Goal: Use online tool/utility: Utilize a website feature to perform a specific function

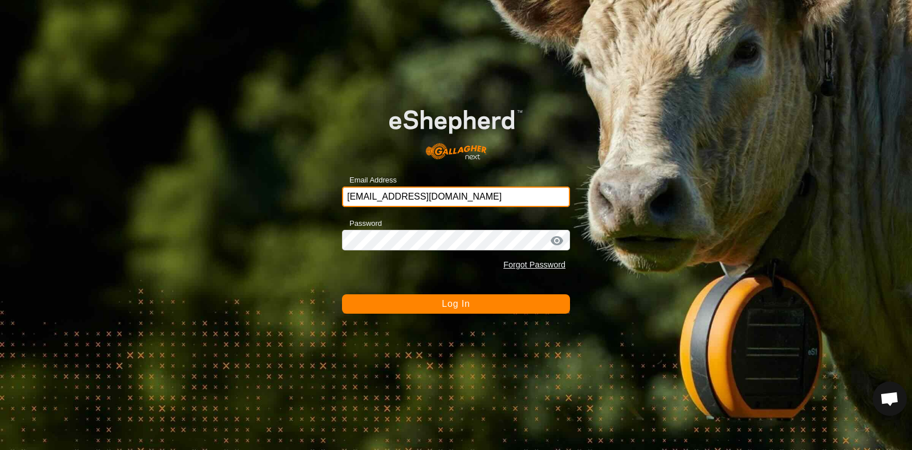
click at [450, 199] on input "[EMAIL_ADDRESS][DOMAIN_NAME]" at bounding box center [456, 196] width 228 height 21
click at [387, 307] on button "Log In" at bounding box center [456, 303] width 228 height 19
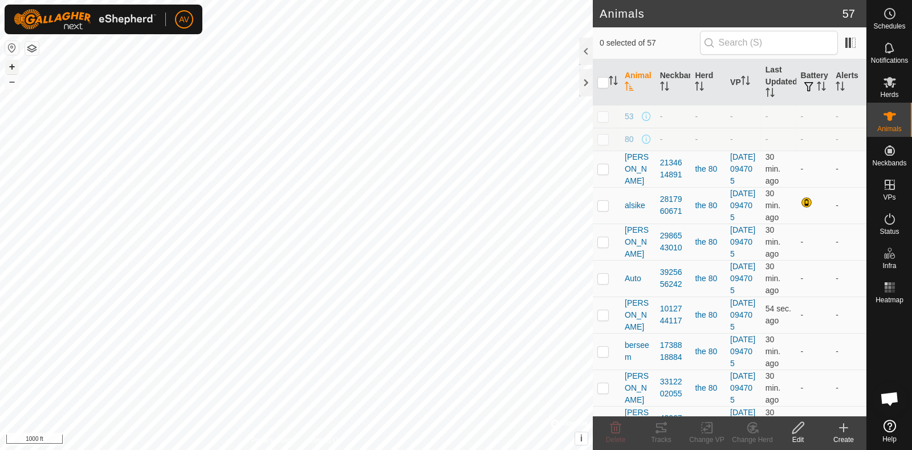
click at [17, 62] on button "+" at bounding box center [12, 67] width 14 height 14
click at [19, 66] on div "+ –" at bounding box center [12, 74] width 15 height 30
click at [11, 65] on button "+" at bounding box center [12, 67] width 14 height 14
checkbox input "true"
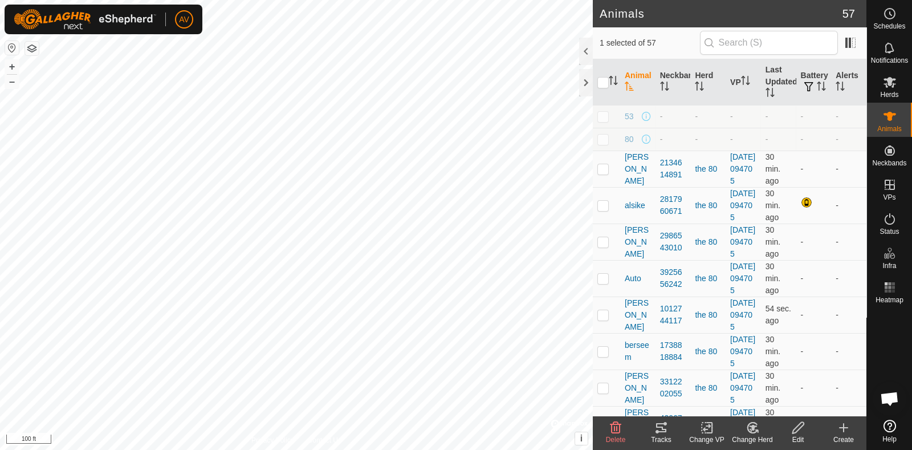
click at [656, 432] on icon at bounding box center [657, 431] width 3 height 3
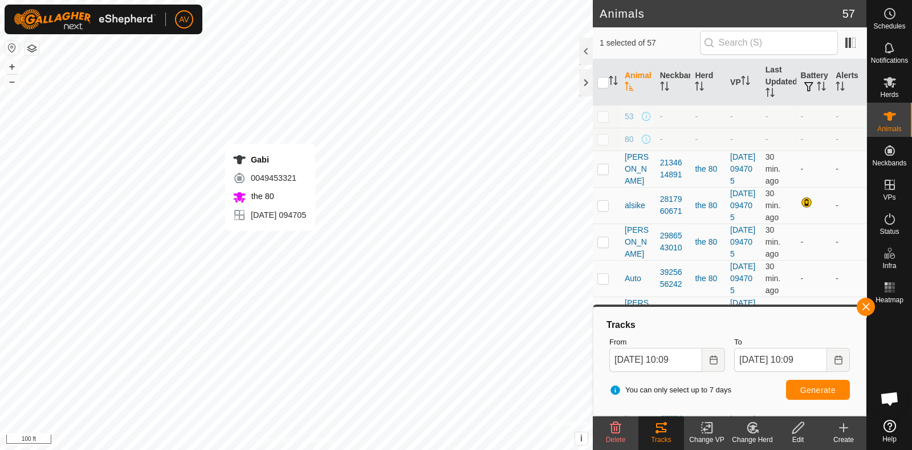
checkbox input "true"
checkbox input "false"
click at [819, 386] on span "Generate" at bounding box center [817, 389] width 35 height 9
